Goal: Connect with others: Establish contact or relationships with other users

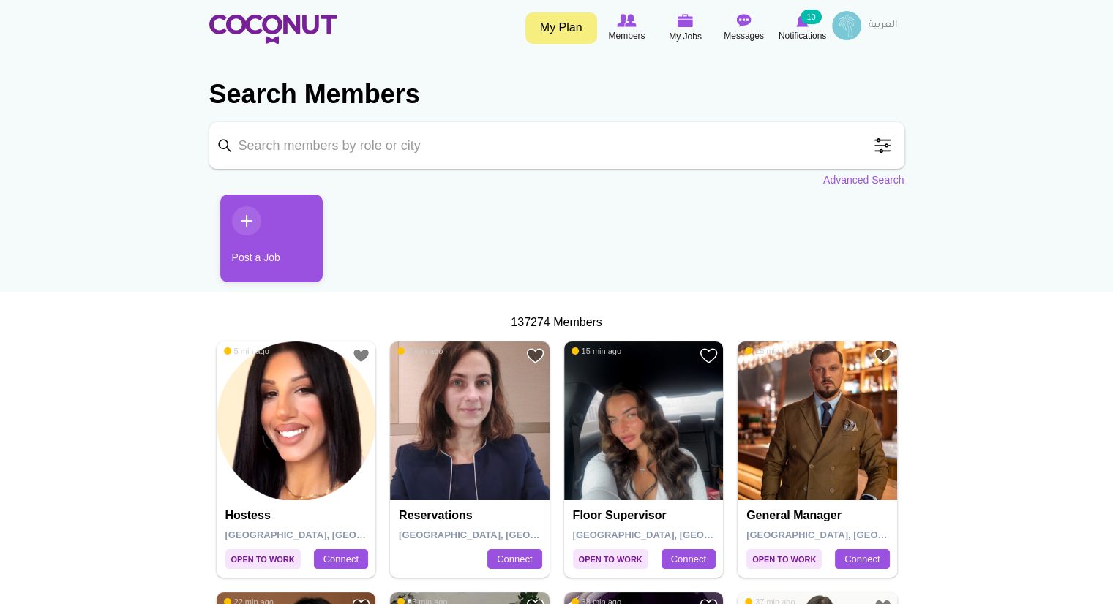
click at [844, 12] on img at bounding box center [846, 25] width 29 height 29
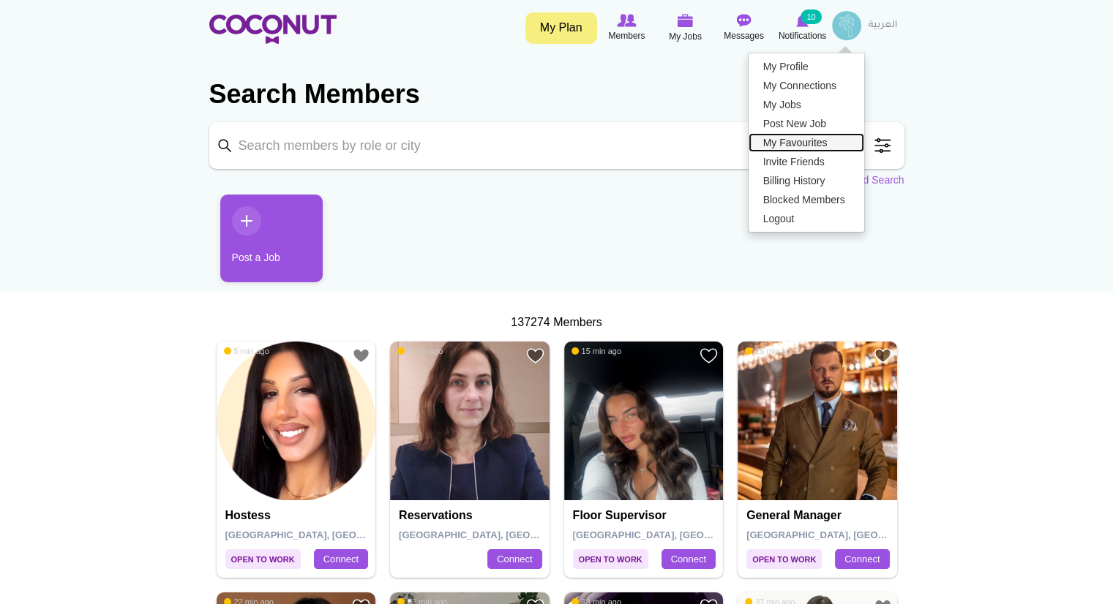
click at [811, 140] on link "My Favourites" at bounding box center [806, 142] width 116 height 19
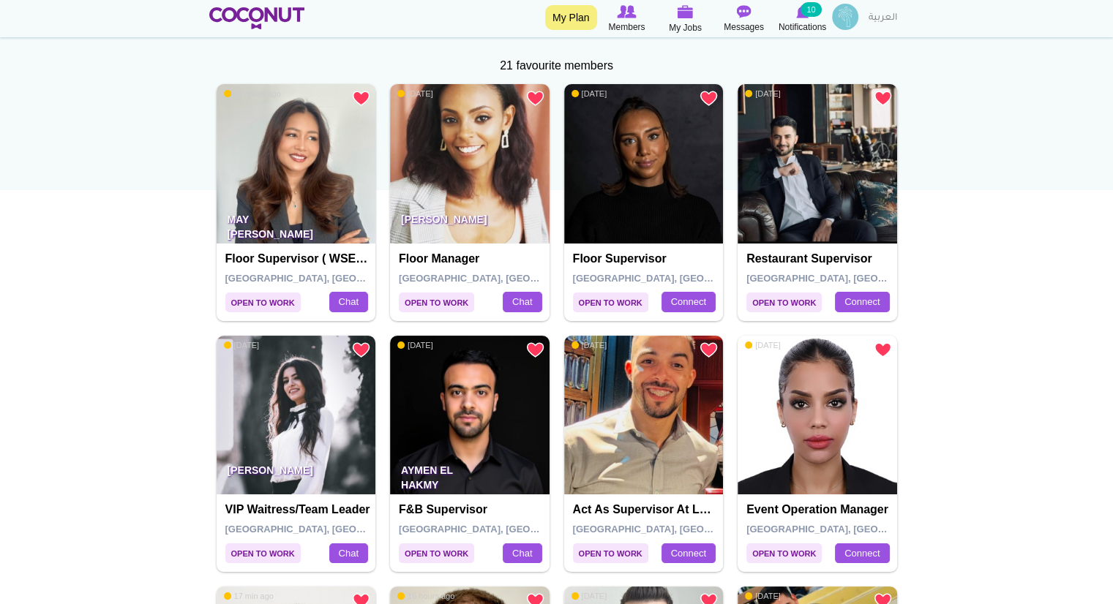
scroll to position [161, 0]
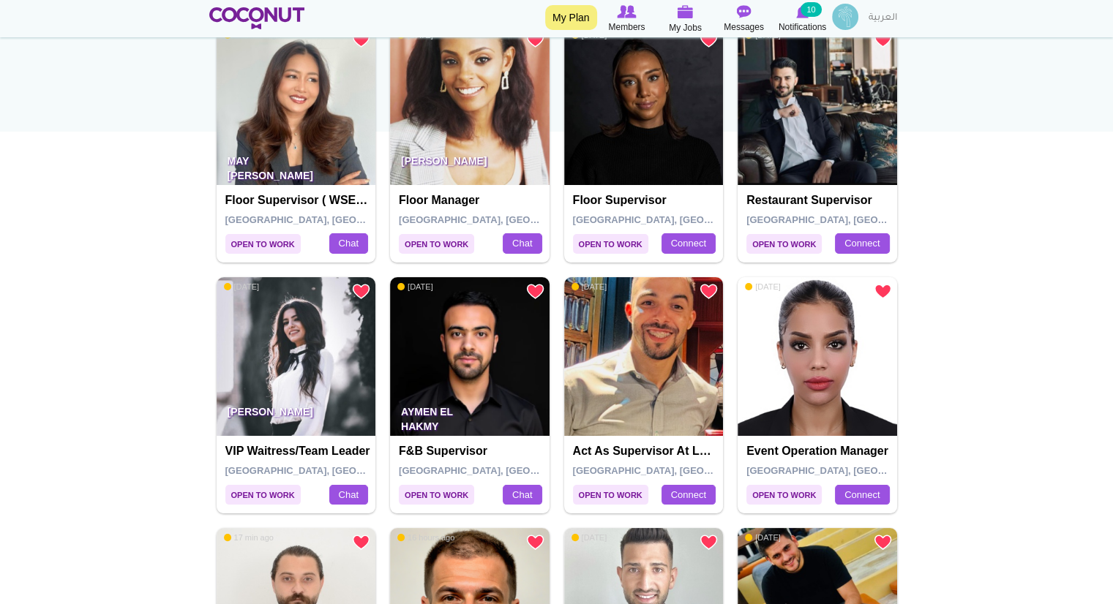
click at [826, 438] on div "Event operation manager Dubai, United Arab Emirates Connect" at bounding box center [816, 475] width 159 height 78
click at [787, 492] on span "Open to Work" at bounding box center [783, 495] width 75 height 20
click at [862, 493] on link "Connect" at bounding box center [862, 495] width 54 height 20
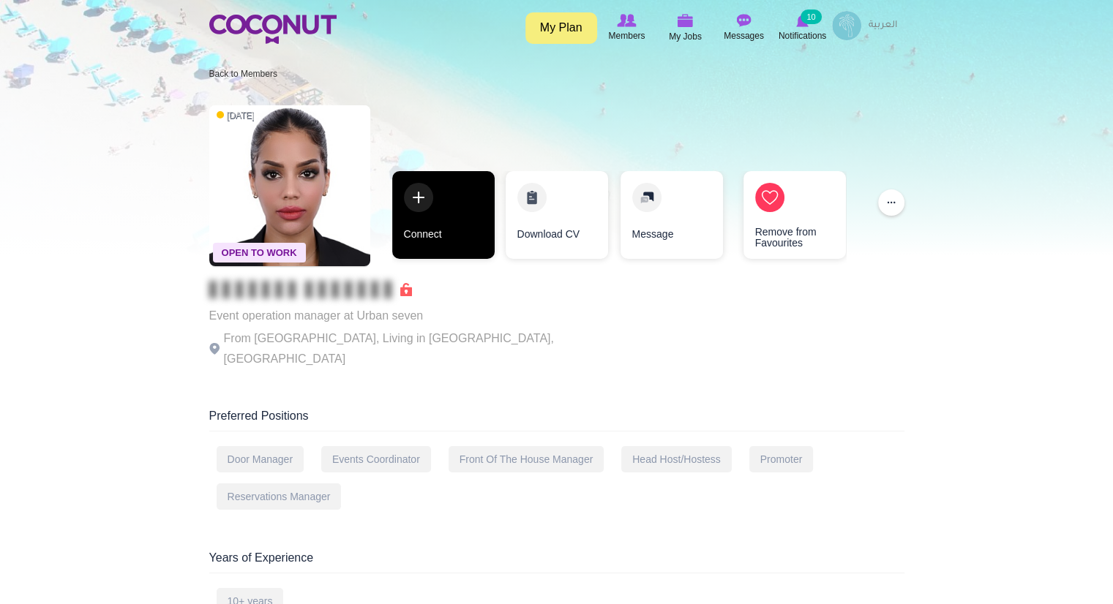
click at [446, 242] on link "Connect" at bounding box center [443, 215] width 102 height 88
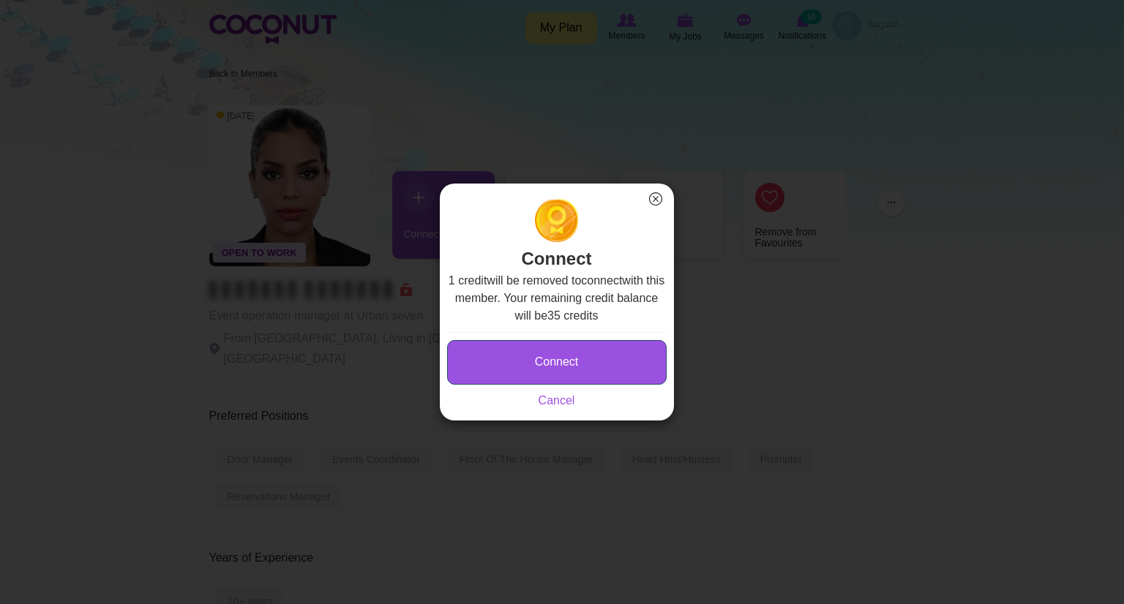
click at [509, 373] on button "Connect" at bounding box center [556, 362] width 219 height 45
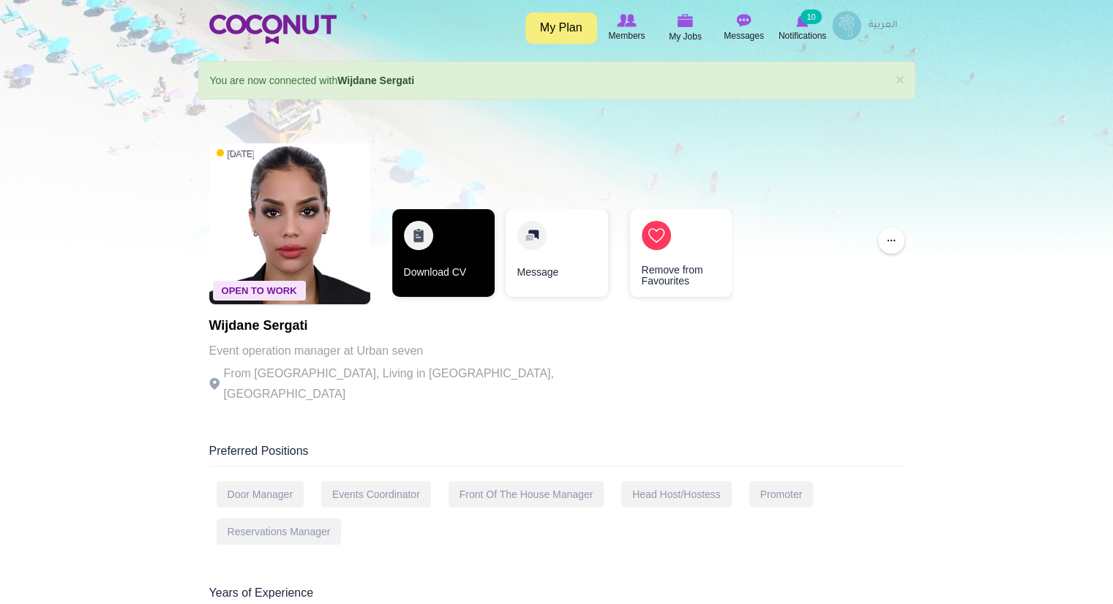
click at [458, 279] on link "Download CV" at bounding box center [443, 253] width 102 height 88
